Goal: Task Accomplishment & Management: Complete application form

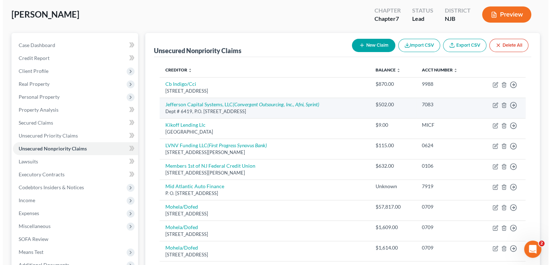
scroll to position [36, 0]
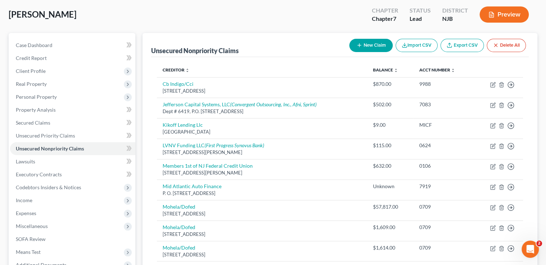
click at [381, 43] on button "New Claim" at bounding box center [370, 45] width 43 height 13
select select "0"
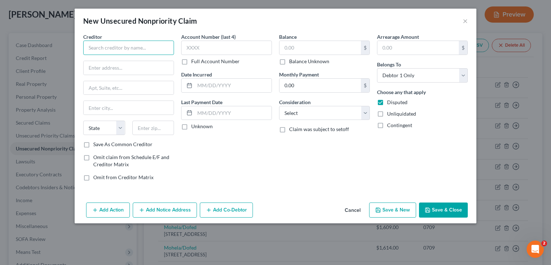
click at [107, 47] on input "text" at bounding box center [128, 48] width 91 height 14
type input "First Step Pediatrics"
click at [123, 65] on input "text" at bounding box center [129, 68] width 90 height 14
type input "PO BOX 189"
click at [97, 91] on input "text" at bounding box center [129, 88] width 90 height 14
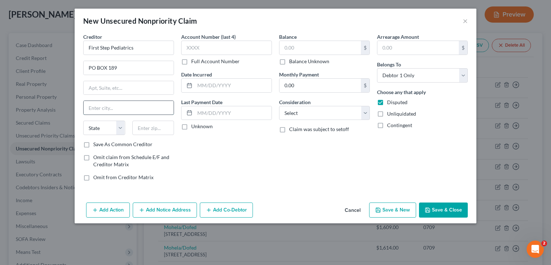
click at [99, 103] on input "text" at bounding box center [129, 108] width 90 height 14
type input "Deerfield St"
click at [117, 124] on select "State [US_STATE] AK AR AZ CA CO CT DE DC [GEOGRAPHIC_DATA] [GEOGRAPHIC_DATA] GU…" at bounding box center [104, 128] width 42 height 14
select select "33"
click at [83, 121] on select "State [US_STATE] AK AR AZ CA CO CT DE DC [GEOGRAPHIC_DATA] [GEOGRAPHIC_DATA] GU…" at bounding box center [104, 128] width 42 height 14
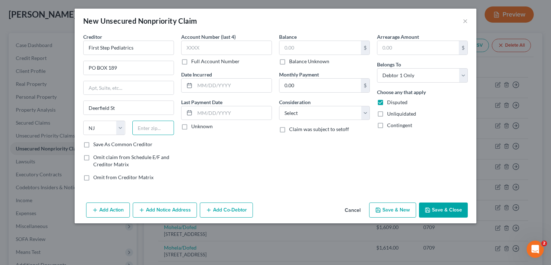
click at [153, 125] on input "text" at bounding box center [153, 128] width 42 height 14
type input "08302"
click at [222, 43] on input "text" at bounding box center [226, 48] width 91 height 14
type input "Bridgeton"
type input "2797"
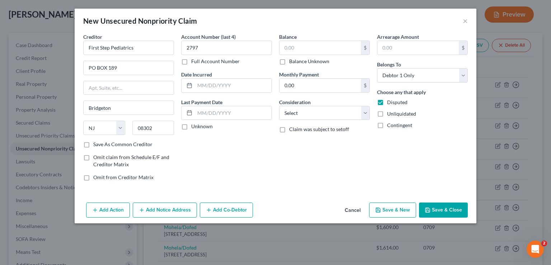
click at [203, 122] on div "Last Payment Date Unknown" at bounding box center [226, 114] width 91 height 32
click at [191, 127] on label "Unknown" at bounding box center [202, 126] width 22 height 7
click at [194, 127] on input "Unknown" at bounding box center [196, 125] width 5 height 5
checkbox input "true"
click at [295, 51] on input "text" at bounding box center [320, 48] width 81 height 14
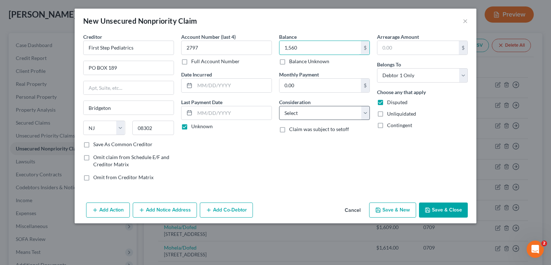
type input "1,560"
click at [307, 112] on select "Select Cable / Satellite Services Collection Agency Credit Card Debt Debt Couns…" at bounding box center [324, 113] width 91 height 14
select select "9"
click at [279, 106] on select "Select Cable / Satellite Services Collection Agency Credit Card Debt Debt Couns…" at bounding box center [324, 113] width 91 height 14
click at [435, 207] on button "Save & Close" at bounding box center [443, 209] width 49 height 15
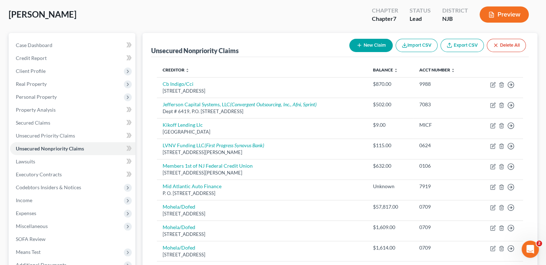
click at [353, 44] on button "New Claim" at bounding box center [370, 45] width 43 height 13
select select "0"
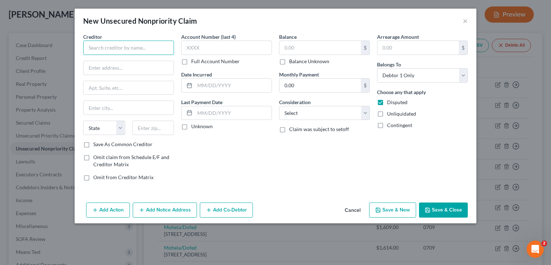
click at [139, 54] on input "text" at bounding box center [128, 48] width 91 height 14
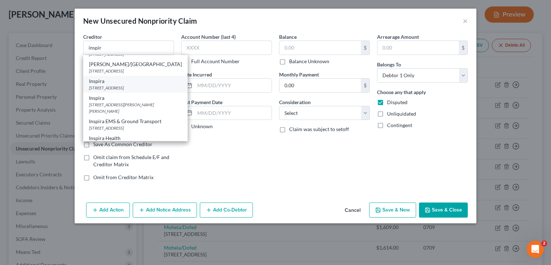
click at [108, 87] on div "[STREET_ADDRESS]" at bounding box center [135, 88] width 93 height 6
type input "Inspira"
type input "[STREET_ADDRESS]"
type input "Bridgeton"
select select "33"
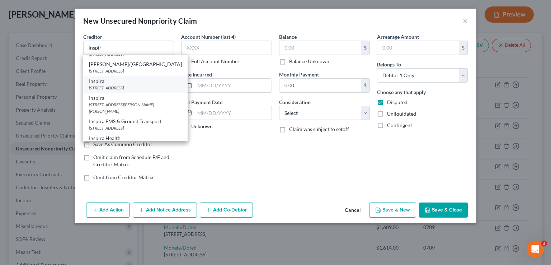
type input "08302"
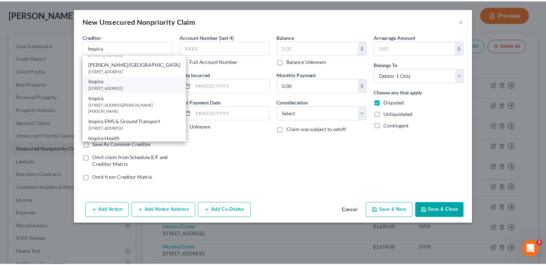
scroll to position [0, 0]
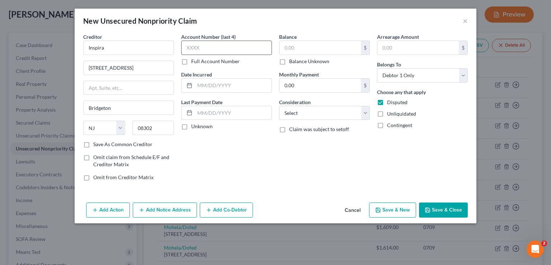
drag, startPoint x: 207, startPoint y: 37, endPoint x: 207, endPoint y: 41, distance: 3.7
click at [207, 39] on label "Account Number (last 4)" at bounding box center [208, 37] width 55 height 8
click at [207, 42] on input "text" at bounding box center [226, 48] width 91 height 14
type input "6151"
click at [202, 128] on label "Unknown" at bounding box center [202, 126] width 22 height 7
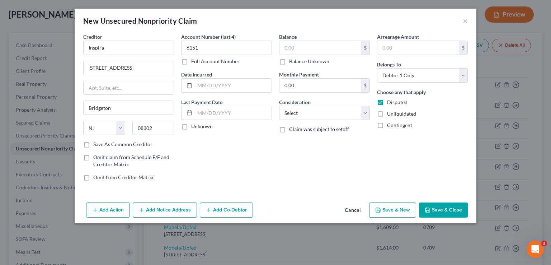
click at [199, 127] on input "Unknown" at bounding box center [196, 125] width 5 height 5
checkbox input "true"
click at [303, 46] on input "text" at bounding box center [320, 48] width 81 height 14
type input "3,009"
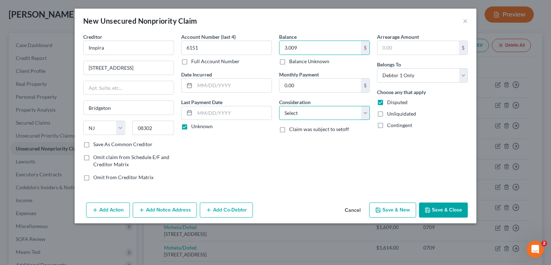
click at [314, 108] on select "Select Cable / Satellite Services Collection Agency Credit Card Debt Debt Couns…" at bounding box center [324, 113] width 91 height 14
select select "9"
click at [279, 106] on select "Select Cable / Satellite Services Collection Agency Credit Card Debt Debt Couns…" at bounding box center [324, 113] width 91 height 14
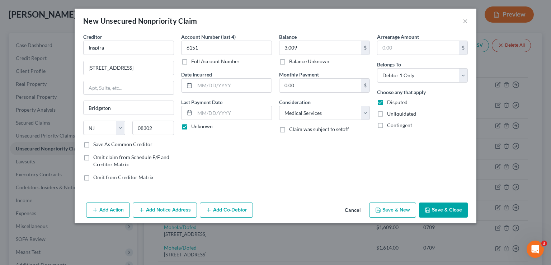
click at [430, 207] on button "Save & Close" at bounding box center [443, 209] width 49 height 15
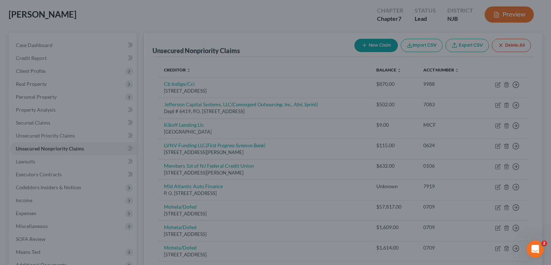
type input "3,009.00"
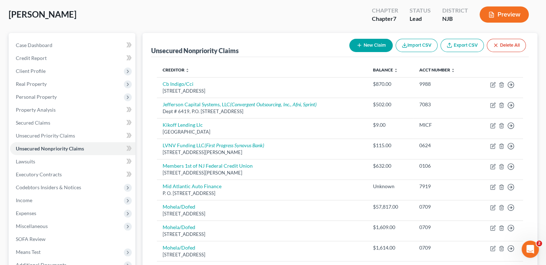
click at [379, 44] on button "New Claim" at bounding box center [370, 45] width 43 height 13
select select "0"
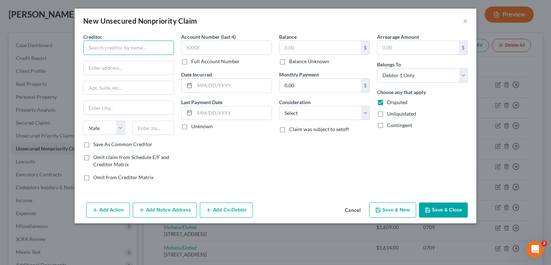
click at [105, 47] on input "text" at bounding box center [128, 48] width 91 height 14
type input "[GEOGRAPHIC_DATA]"
click at [140, 62] on input "text" at bounding box center [129, 68] width 90 height 14
click at [152, 53] on input "[GEOGRAPHIC_DATA]" at bounding box center [128, 48] width 91 height 14
click at [150, 62] on input "text" at bounding box center [129, 68] width 90 height 14
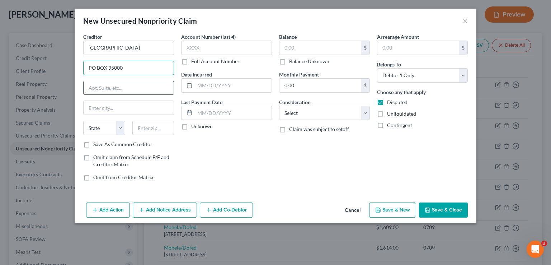
type input "PO BOX 95000"
click at [107, 87] on input "text" at bounding box center [129, 88] width 90 height 14
type input "LBX 7750"
click at [109, 111] on input "text" at bounding box center [129, 108] width 90 height 14
type input "[GEOGRAPHIC_DATA]"
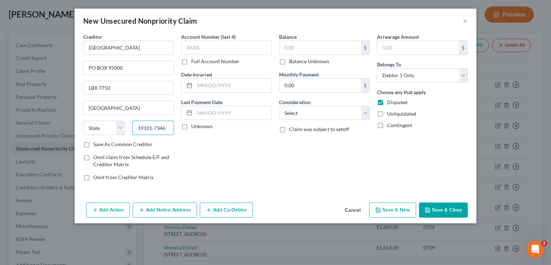
drag, startPoint x: 171, startPoint y: 128, endPoint x: 136, endPoint y: 124, distance: 34.7
click at [136, 124] on input "19101-7346" at bounding box center [153, 128] width 42 height 14
type input "19195"
click at [113, 124] on select "State [US_STATE] AK AR AZ CA CO CT DE DC [GEOGRAPHIC_DATA] [GEOGRAPHIC_DATA] GU…" at bounding box center [104, 128] width 42 height 14
select select "39"
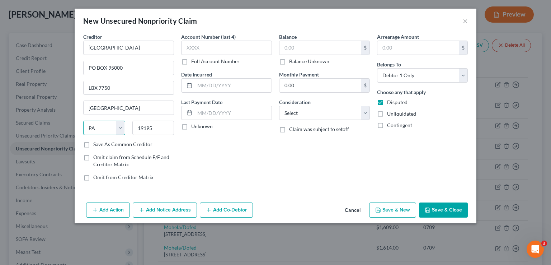
click at [83, 121] on select "State [US_STATE] AK AR AZ CA CO CT DE DC [GEOGRAPHIC_DATA] [GEOGRAPHIC_DATA] GU…" at bounding box center [104, 128] width 42 height 14
click at [197, 39] on label "Account Number (last 4)" at bounding box center [208, 37] width 55 height 8
click at [197, 43] on input "text" at bounding box center [226, 48] width 91 height 14
type input "6651"
click at [197, 125] on label "Unknown" at bounding box center [202, 126] width 22 height 7
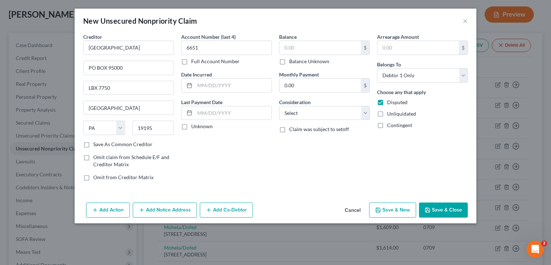
click at [197, 125] on input "Unknown" at bounding box center [196, 125] width 5 height 5
checkbox input "true"
click at [314, 49] on input "text" at bounding box center [320, 48] width 81 height 14
type input "401.00"
click at [309, 120] on div "Balance 401.00 $ Balance Unknown Balance Undetermined 401.00 $ Balance Unknown …" at bounding box center [325, 110] width 98 height 154
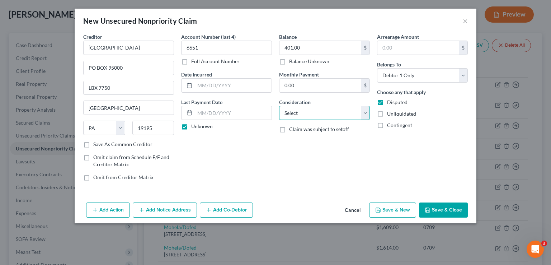
click at [309, 112] on select "Select Cable / Satellite Services Collection Agency Credit Card Debt Debt Couns…" at bounding box center [324, 113] width 91 height 14
select select "9"
click at [279, 106] on select "Select Cable / Satellite Services Collection Agency Credit Card Debt Debt Couns…" at bounding box center [324, 113] width 91 height 14
click at [456, 207] on button "Save & Close" at bounding box center [443, 209] width 49 height 15
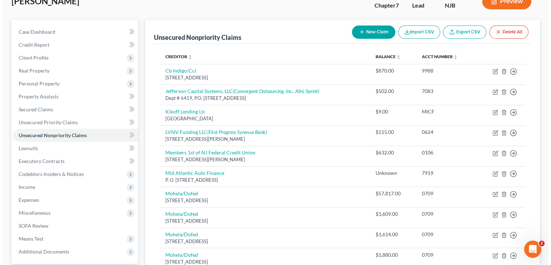
scroll to position [36, 0]
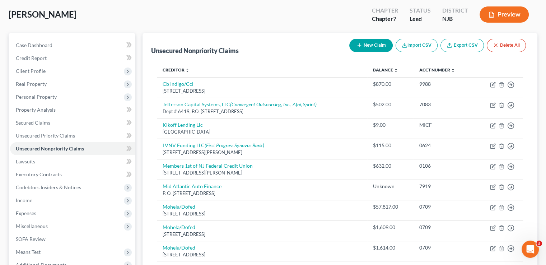
click at [353, 51] on button "New Claim" at bounding box center [370, 45] width 43 height 13
select select "0"
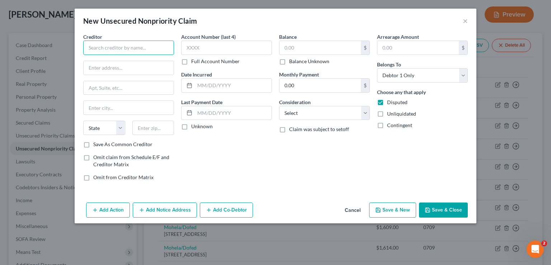
click at [172, 47] on input "text" at bounding box center [128, 48] width 91 height 14
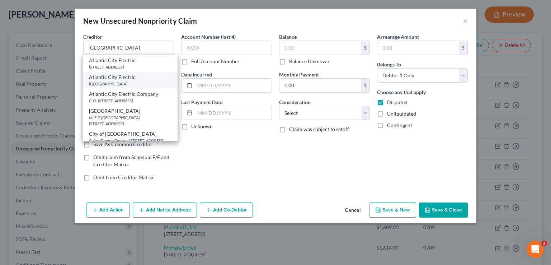
click at [141, 84] on div "[GEOGRAPHIC_DATA]" at bounding box center [130, 84] width 83 height 6
type input "Atlantic City Electric"
type input "PO Box 13610"
type input "[GEOGRAPHIC_DATA]"
select select "39"
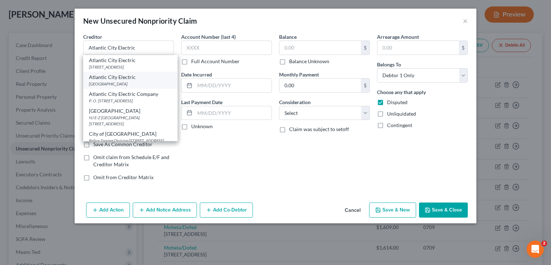
type input "19101"
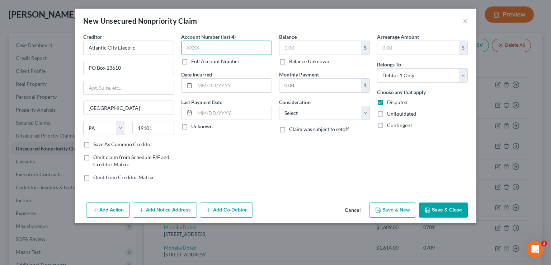
click at [232, 45] on input "text" at bounding box center [226, 48] width 91 height 14
type input "3987"
click at [193, 129] on label "Unknown" at bounding box center [202, 126] width 22 height 7
click at [194, 127] on input "Unknown" at bounding box center [196, 125] width 5 height 5
checkbox input "true"
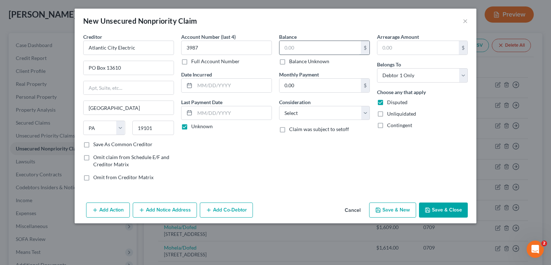
click at [323, 47] on input "text" at bounding box center [320, 48] width 81 height 14
type input "1,873"
click at [305, 112] on select "Select Cable / Satellite Services Collection Agency Credit Card Debt Debt Couns…" at bounding box center [324, 113] width 91 height 14
select select "20"
click at [279, 106] on select "Select Cable / Satellite Services Collection Agency Credit Card Debt Debt Couns…" at bounding box center [324, 113] width 91 height 14
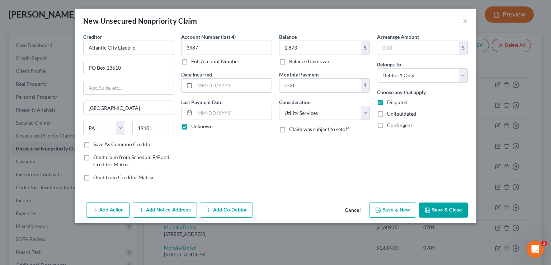
click at [442, 203] on button "Save & Close" at bounding box center [443, 209] width 49 height 15
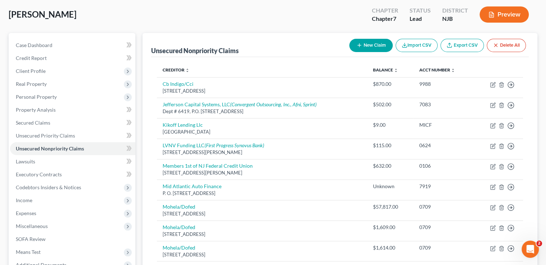
click at [367, 42] on button "New Claim" at bounding box center [370, 45] width 43 height 13
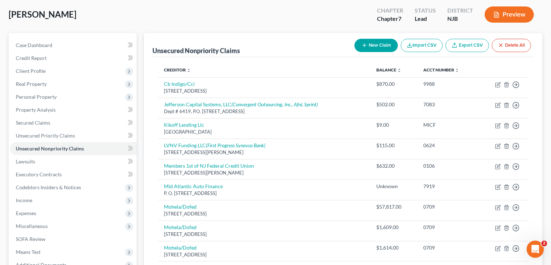
select select "0"
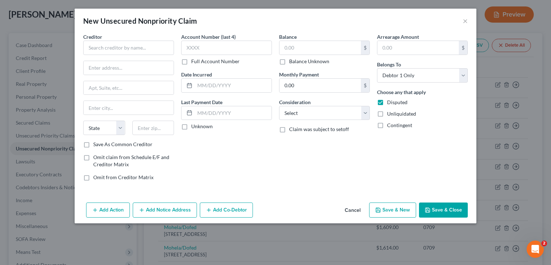
click at [128, 38] on div "Creditor *" at bounding box center [128, 44] width 91 height 22
click at [135, 42] on input "text" at bounding box center [128, 48] width 91 height 14
type input "Personal Service Insurance Company"
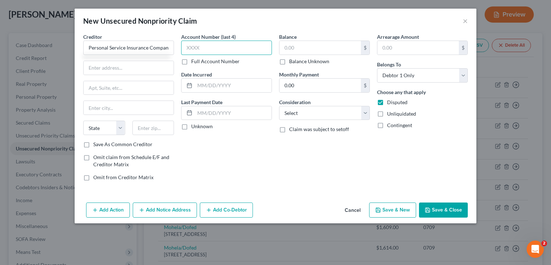
click at [220, 53] on input "text" at bounding box center [226, 48] width 91 height 14
click at [356, 209] on button "Cancel" at bounding box center [352, 210] width 27 height 14
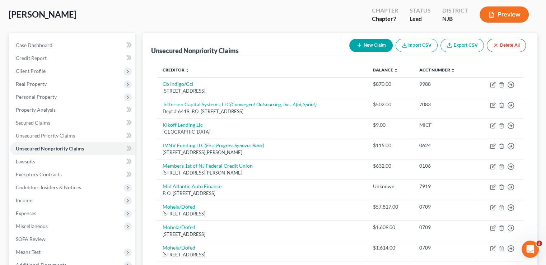
click at [370, 49] on button "New Claim" at bounding box center [370, 45] width 43 height 13
select select "0"
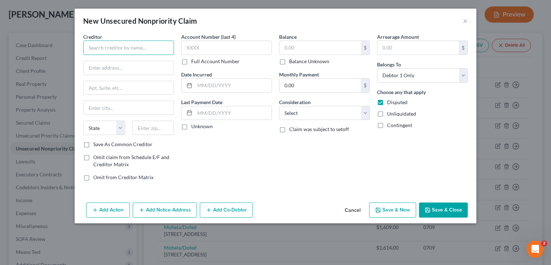
click at [144, 46] on input "text" at bounding box center [128, 48] width 91 height 14
type input "Mid Salem Mun"
drag, startPoint x: 131, startPoint y: 48, endPoint x: 54, endPoint y: 82, distance: 84.1
click at [66, 55] on div "New Unsecured Nonpriority Claim × Creditor * [GEOGRAPHIC_DATA] [US_STATE] AK AR…" at bounding box center [275, 132] width 551 height 265
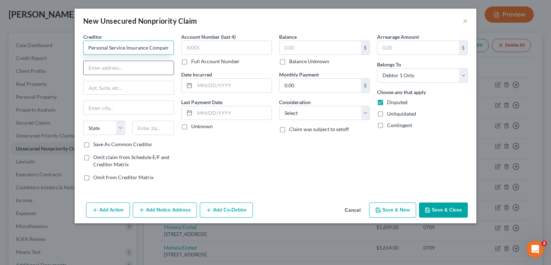
type input "Personal Service Insurance Company"
click at [107, 69] on input "text" at bounding box center [129, 68] width 90 height 14
type input "PO BOX 1890"
click at [92, 112] on input "text" at bounding box center [129, 108] width 90 height 14
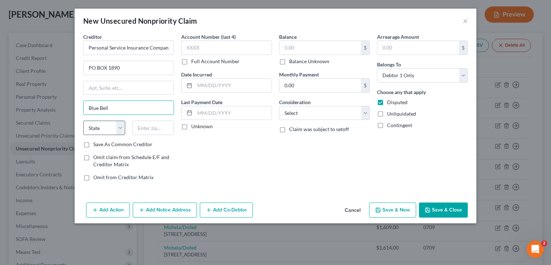
type input "Blue Bell"
click at [105, 129] on select "State [US_STATE] AK AR AZ CA CO CT DE DC [GEOGRAPHIC_DATA] [GEOGRAPHIC_DATA] GU…" at bounding box center [104, 128] width 42 height 14
select select "39"
click at [83, 121] on select "State [US_STATE] AK AR AZ CA CO CT DE DC [GEOGRAPHIC_DATA] [GEOGRAPHIC_DATA] GU…" at bounding box center [104, 128] width 42 height 14
click at [156, 130] on input "text" at bounding box center [153, 128] width 42 height 14
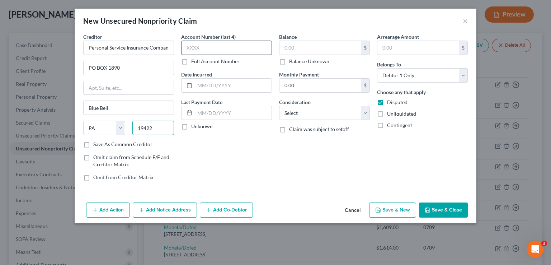
type input "19422"
click at [200, 41] on input "text" at bounding box center [226, 48] width 91 height 14
type input "3524"
click at [206, 127] on label "Unknown" at bounding box center [202, 126] width 22 height 7
click at [199, 127] on input "Unknown" at bounding box center [196, 125] width 5 height 5
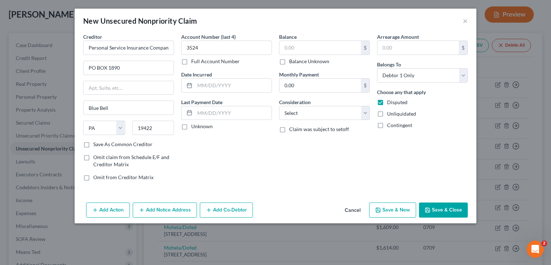
checkbox input "true"
click at [304, 47] on input "text" at bounding box center [320, 48] width 81 height 14
type input "120"
drag, startPoint x: 323, startPoint y: 116, endPoint x: 328, endPoint y: 116, distance: 5.0
click at [323, 115] on select "Select Cable / Satellite Services Collection Agency Credit Card Debt Debt Couns…" at bounding box center [324, 113] width 91 height 14
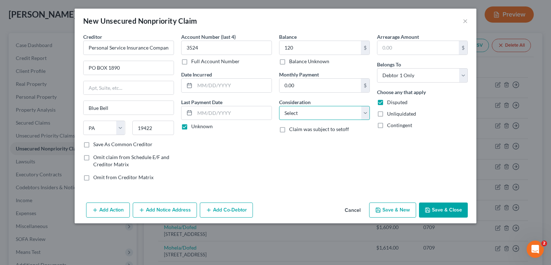
select select "14"
click at [279, 106] on select "Select Cable / Satellite Services Collection Agency Credit Card Debt Debt Couns…" at bounding box center [324, 113] width 91 height 14
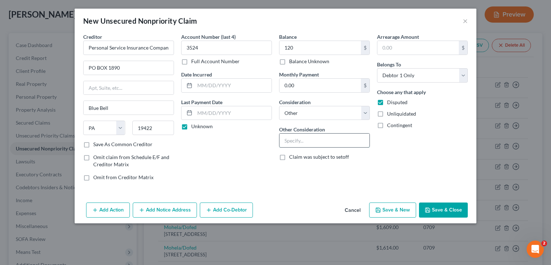
drag, startPoint x: 295, startPoint y: 138, endPoint x: 295, endPoint y: 144, distance: 5.8
click at [295, 143] on input "text" at bounding box center [325, 141] width 90 height 14
type input "Insurance"
click at [313, 49] on input "120" at bounding box center [320, 48] width 81 height 14
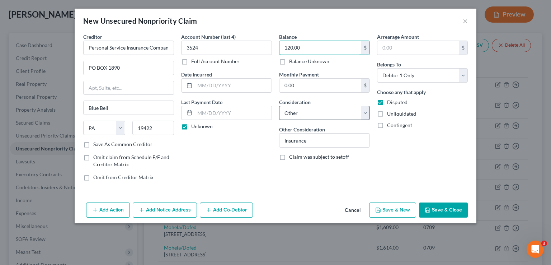
type input "120.00"
click at [330, 109] on select "Select Cable / Satellite Services Collection Agency Credit Card Debt Debt Couns…" at bounding box center [324, 113] width 91 height 14
click at [429, 146] on div "Arrearage Amount $ Belongs To * Select Debtor 1 Only Debtor 2 Only Debtor 1 And…" at bounding box center [423, 110] width 98 height 154
click at [160, 211] on button "Add Notice Address" at bounding box center [165, 209] width 64 height 15
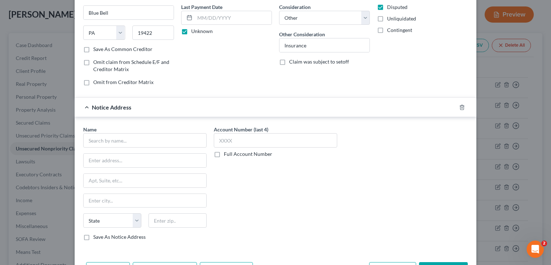
scroll to position [120, 0]
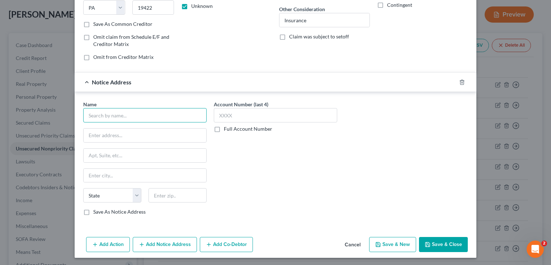
click at [147, 115] on input "text" at bounding box center [144, 115] width 123 height 14
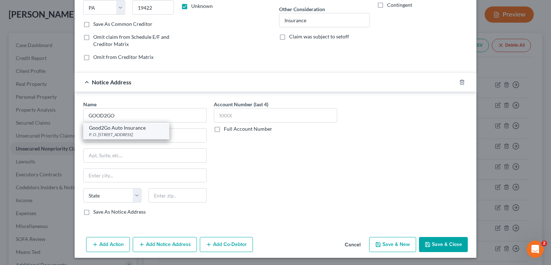
click at [144, 129] on div "Good2Go Auto Insurance" at bounding box center [126, 127] width 75 height 7
type input "Good2Go Auto Insurance"
type input "P. O. Box 1890"
type input "Blue Bell"
select select "39"
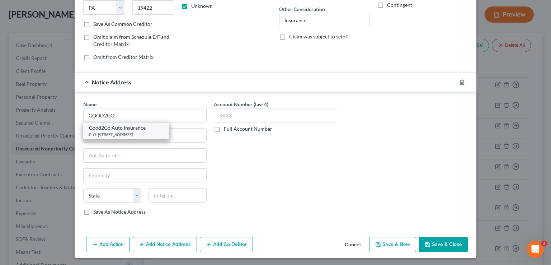
type input "19422"
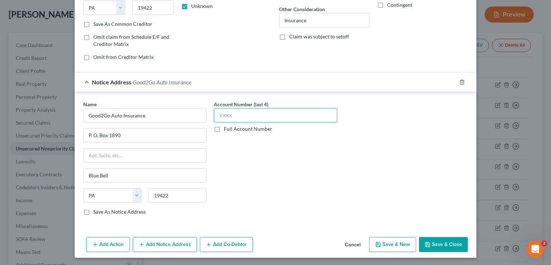
click at [229, 112] on input "text" at bounding box center [275, 115] width 123 height 14
type input "3524"
click at [427, 242] on icon "button" at bounding box center [428, 244] width 4 height 4
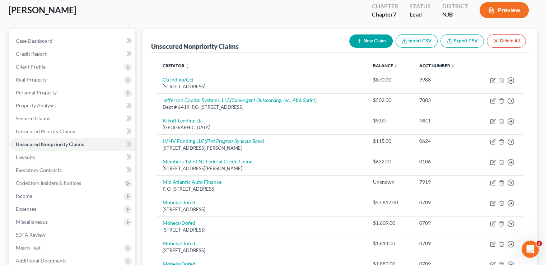
scroll to position [36, 0]
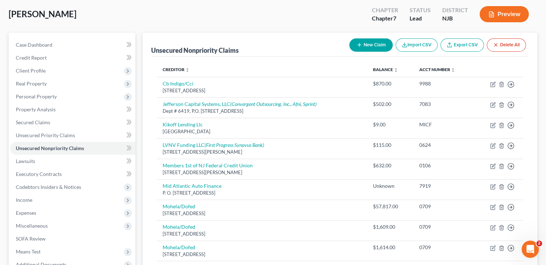
click at [362, 46] on button "New Claim" at bounding box center [370, 44] width 43 height 13
select select "0"
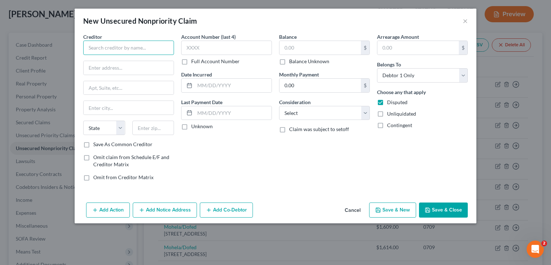
click at [85, 49] on input "text" at bounding box center [128, 48] width 91 height 14
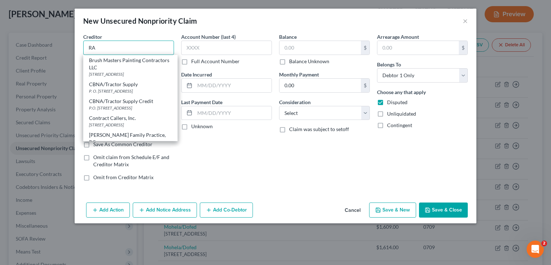
type input "R"
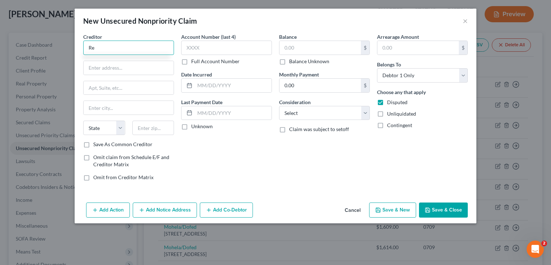
type input "R"
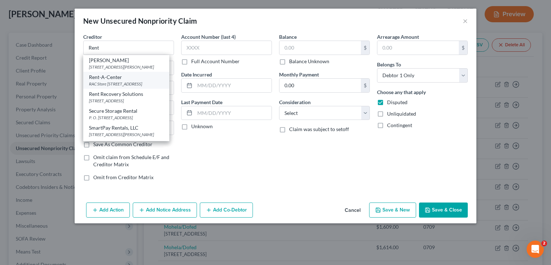
click at [135, 87] on div "RAC Store [STREET_ADDRESS]" at bounding box center [126, 84] width 75 height 6
type input "Rent-A-Center"
type input "RAC Store"
type input "[STREET_ADDRESS]"
type input "Bridgeton"
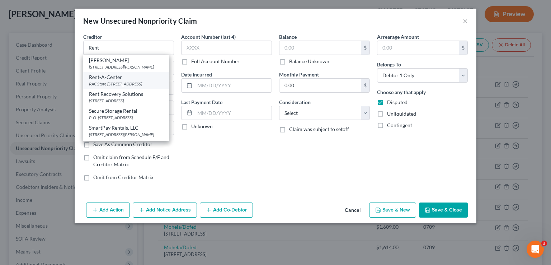
select select "33"
type input "08302-2876"
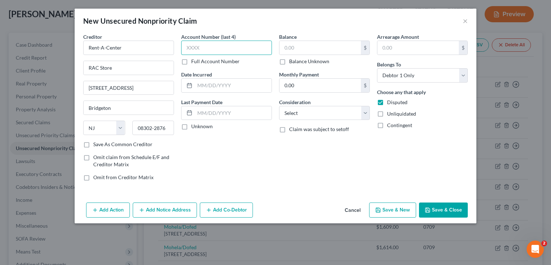
click at [235, 47] on input "text" at bounding box center [226, 48] width 91 height 14
type input "6811"
click at [191, 124] on label "Unknown" at bounding box center [202, 126] width 22 height 7
click at [194, 124] on input "Unknown" at bounding box center [196, 125] width 5 height 5
checkbox input "true"
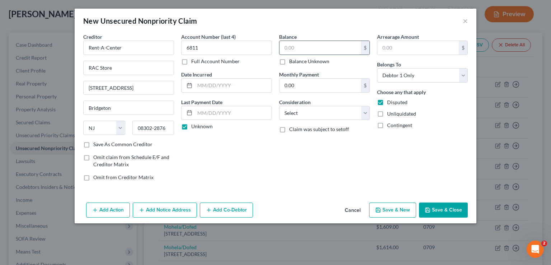
click at [322, 42] on input "text" at bounding box center [320, 48] width 81 height 14
type input "608.00"
click at [318, 113] on select "Select Cable / Satellite Services Collection Agency Credit Card Debt Debt Couns…" at bounding box center [324, 113] width 91 height 14
select select "14"
click at [279, 106] on select "Select Cable / Satellite Services Collection Agency Credit Card Debt Debt Couns…" at bounding box center [324, 113] width 91 height 14
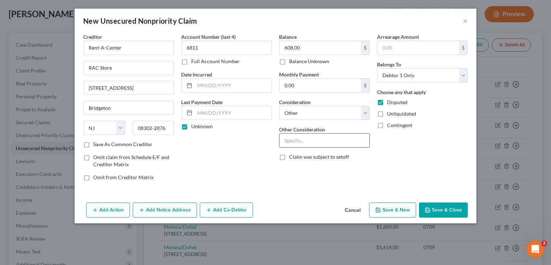
click at [306, 136] on input "text" at bounding box center [325, 141] width 90 height 14
click at [309, 111] on select "Select Cable / Satellite Services Collection Agency Credit Card Debt Debt Couns…" at bounding box center [324, 113] width 91 height 14
click at [279, 106] on select "Select Cable / Satellite Services Collection Agency Credit Card Debt Debt Couns…" at bounding box center [324, 113] width 91 height 14
click at [299, 136] on input "text" at bounding box center [325, 141] width 90 height 14
type input "F"
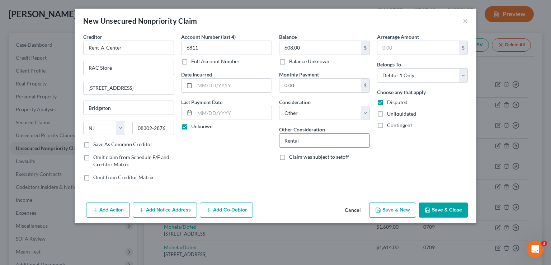
type input "Rental"
click at [436, 208] on button "Save & Close" at bounding box center [443, 209] width 49 height 15
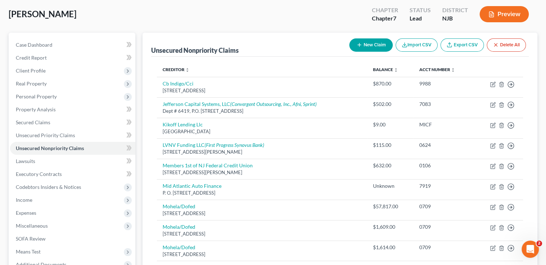
drag, startPoint x: 185, startPoint y: 14, endPoint x: 179, endPoint y: 11, distance: 6.0
click at [185, 14] on div "[PERSON_NAME] Upgraded Chapter Chapter 7 Status Lead District NJB Preview" at bounding box center [273, 16] width 529 height 31
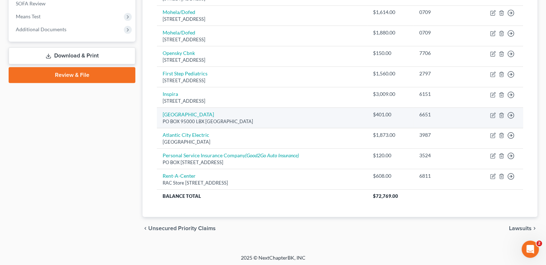
scroll to position [272, 0]
